Goal: Download file/media

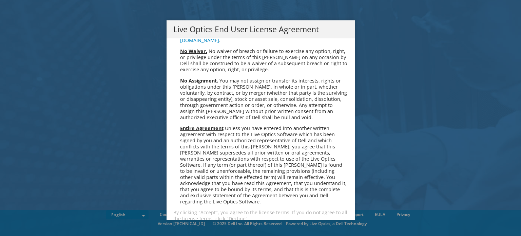
scroll to position [2565, 0]
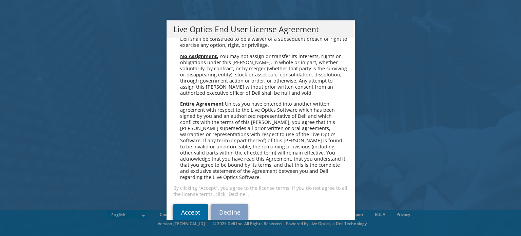
click at [187, 204] on link "Accept" at bounding box center [190, 212] width 35 height 16
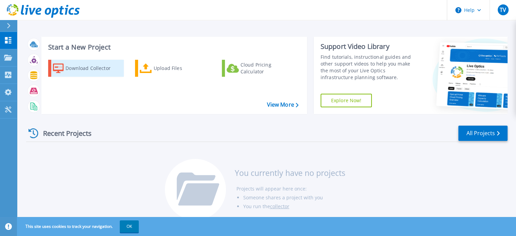
click at [98, 70] on div "Download Collector" at bounding box center [92, 68] width 54 height 14
click at [74, 70] on div "Download Collector" at bounding box center [92, 68] width 54 height 14
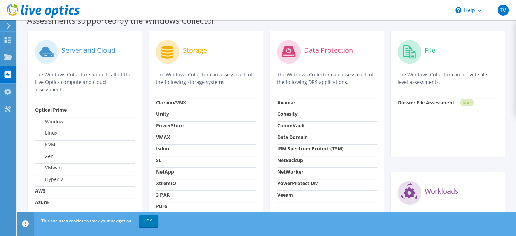
scroll to position [102, 0]
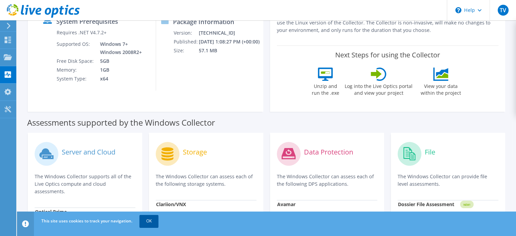
click at [147, 221] on link "OK" at bounding box center [148, 221] width 19 height 12
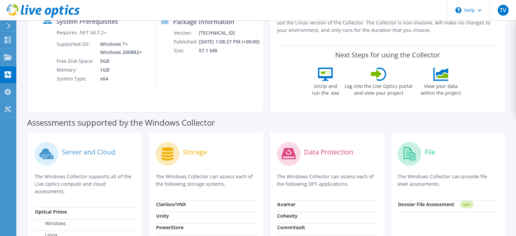
scroll to position [0, 0]
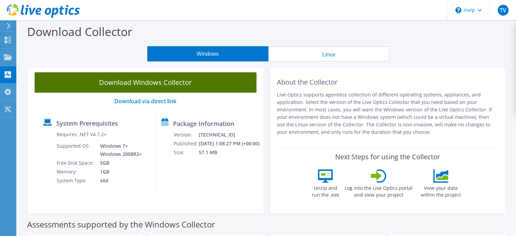
click at [122, 83] on link "Download Windows Collector" at bounding box center [146, 82] width 222 height 20
